Goal: Information Seeking & Learning: Find specific fact

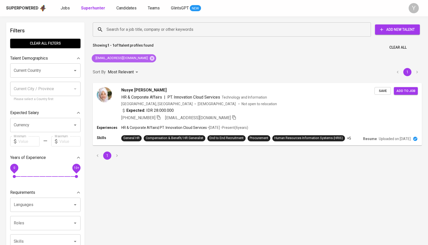
click at [150, 57] on icon at bounding box center [152, 58] width 5 height 5
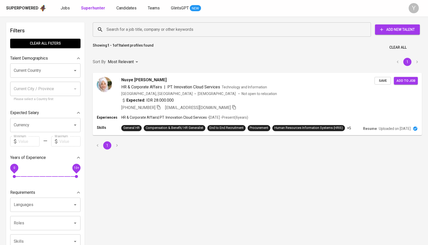
click at [152, 31] on input "Search for a job title, company or other keywords" at bounding box center [233, 30] width 256 height 10
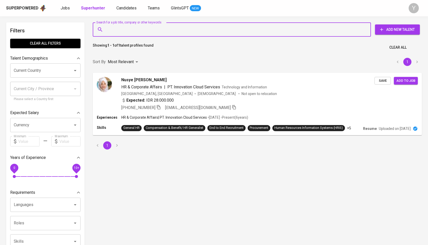
paste input "[EMAIL_ADDRESS][DOMAIN_NAME]"
type input "[EMAIL_ADDRESS][DOMAIN_NAME]"
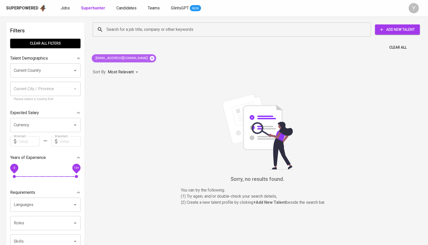
click at [149, 59] on icon at bounding box center [152, 59] width 6 height 6
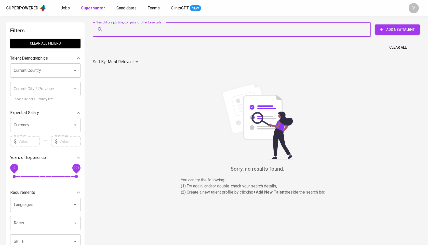
click at [144, 27] on input "Search for a job title, company or other keywords" at bounding box center [233, 30] width 256 height 10
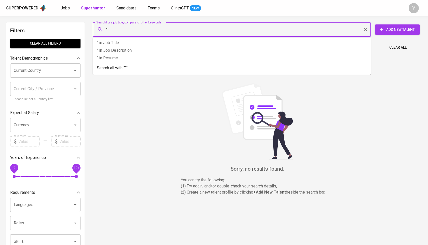
paste input "[PERSON_NAME]"
type input ""[PERSON_NAME]""
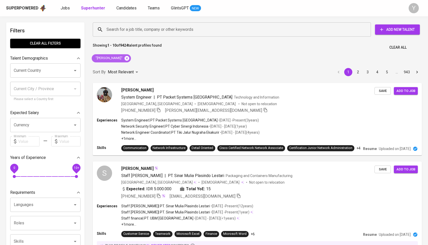
click at [124, 57] on icon at bounding box center [127, 59] width 6 height 6
click at [133, 31] on input "Search for a job title, company or other keywords" at bounding box center [233, 30] width 256 height 10
type input """
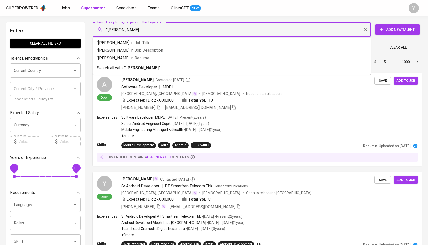
type input ""[PERSON_NAME]""
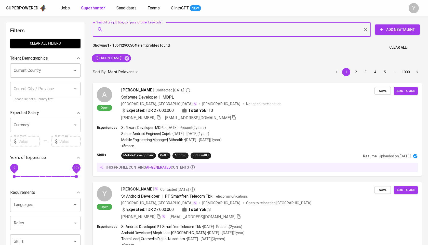
click at [162, 33] on input "Search for a job title, company or other keywords" at bounding box center [233, 30] width 256 height 10
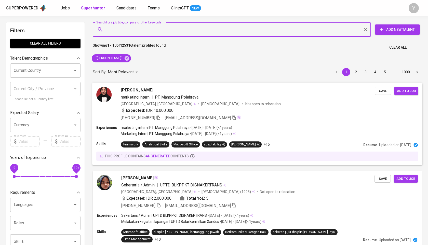
click at [102, 96] on img at bounding box center [103, 94] width 15 height 15
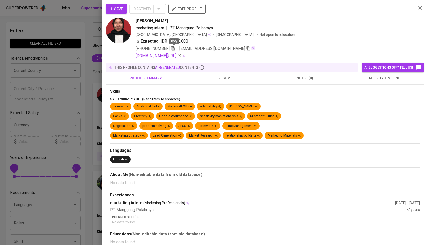
click at [173, 49] on icon "button" at bounding box center [173, 48] width 5 height 5
